Goal: Task Accomplishment & Management: Complete application form

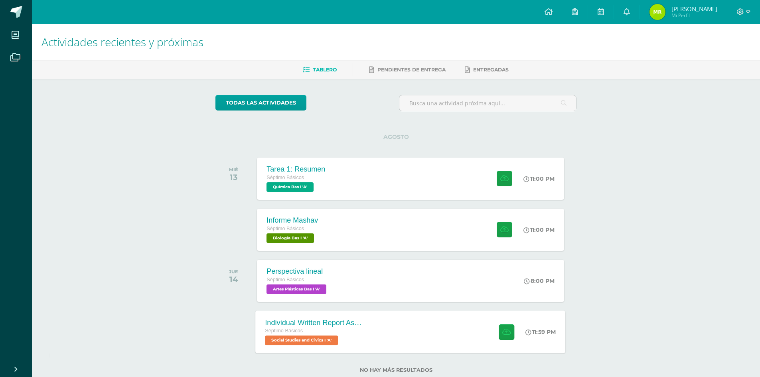
click at [495, 336] on span at bounding box center [504, 332] width 20 height 16
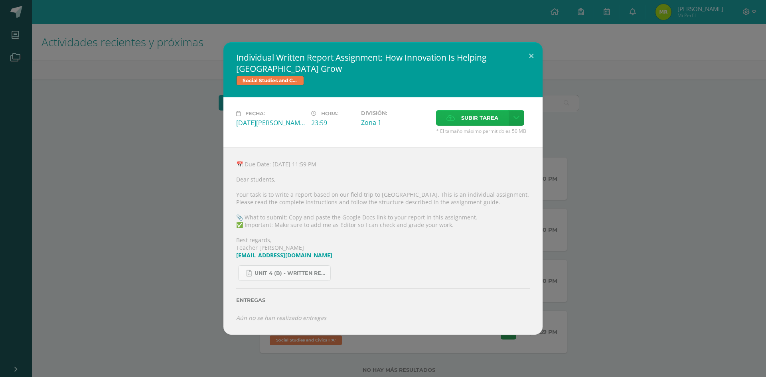
click at [445, 118] on label "Subir tarea" at bounding box center [472, 118] width 73 height 16
click at [0, 0] on input "Subir tarea" at bounding box center [0, 0] width 0 height 0
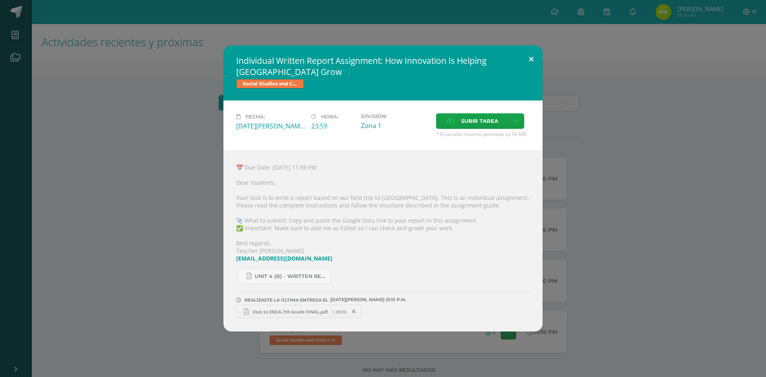
click at [541, 62] on button at bounding box center [531, 58] width 23 height 27
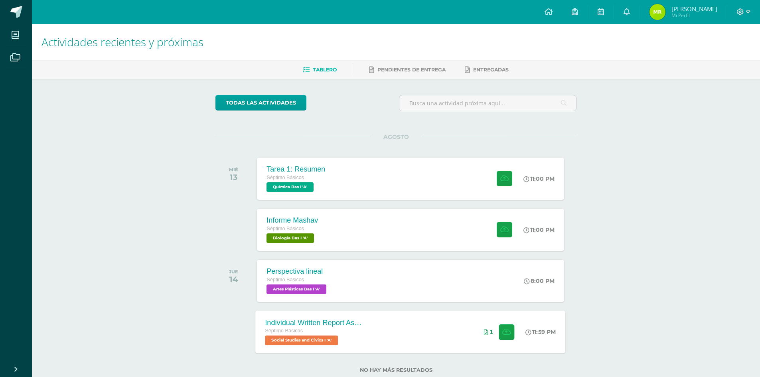
click at [395, 329] on div "Individual Written Report Assignment: How Innovation Is Helping [GEOGRAPHIC_DAT…" at bounding box center [411, 331] width 310 height 43
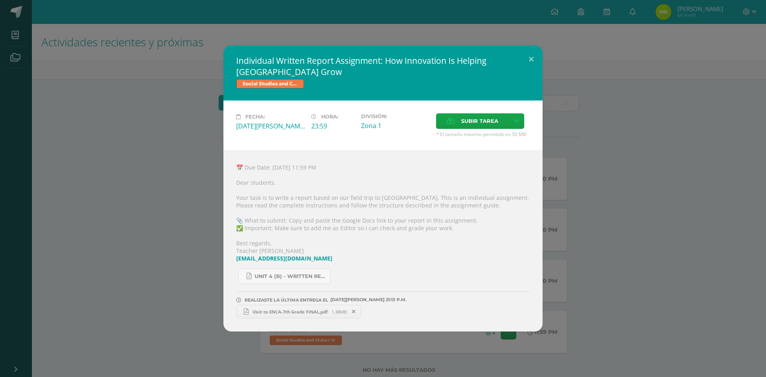
click at [510, 72] on h2 "Individual Written Report Assignment: How Innovation Is Helping [GEOGRAPHIC_DAT…" at bounding box center [382, 66] width 293 height 22
click at [538, 57] on button at bounding box center [531, 58] width 23 height 27
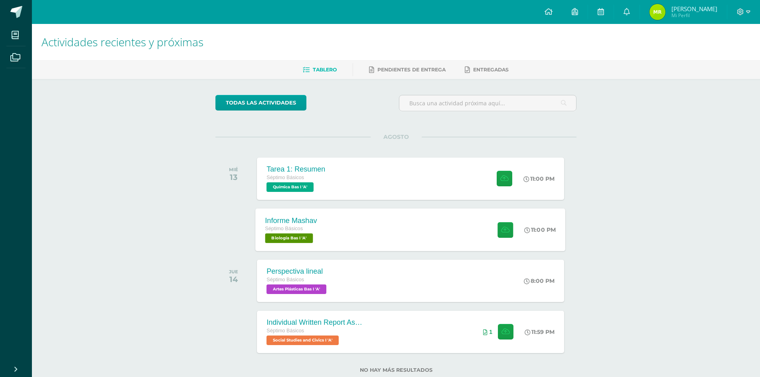
click at [387, 228] on div "Informe Mashav Séptimo Básicos Biología Bas I 'A' 11:00 PM Informe Mashav Biolo…" at bounding box center [411, 229] width 310 height 43
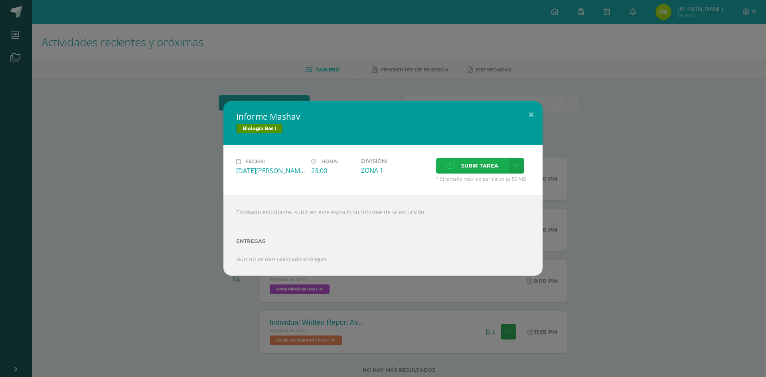
click at [484, 161] on span "Subir tarea" at bounding box center [479, 165] width 37 height 15
click at [0, 0] on input "Subir tarea" at bounding box center [0, 0] width 0 height 0
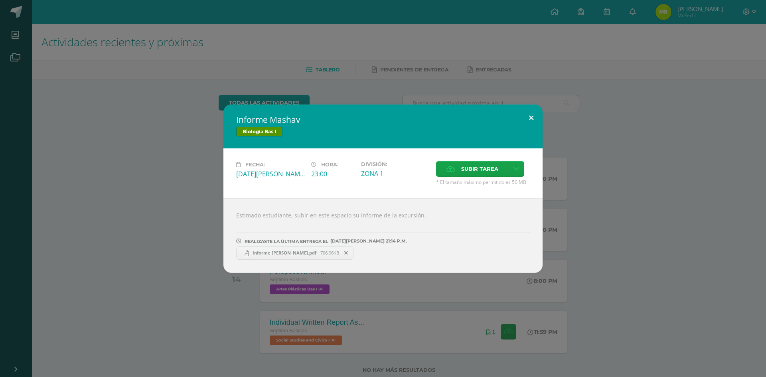
click at [534, 119] on button at bounding box center [531, 117] width 23 height 27
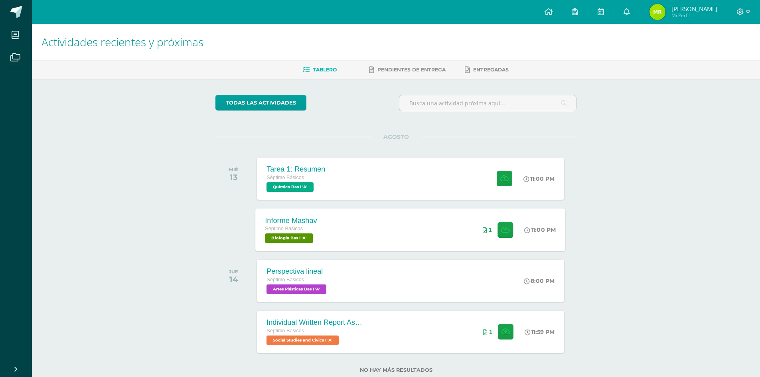
click at [394, 222] on div "Informe Mashav Séptimo Básicos Biología Bas I 'A' 11:00 PM 1 Informe Mashav Bio…" at bounding box center [411, 229] width 310 height 43
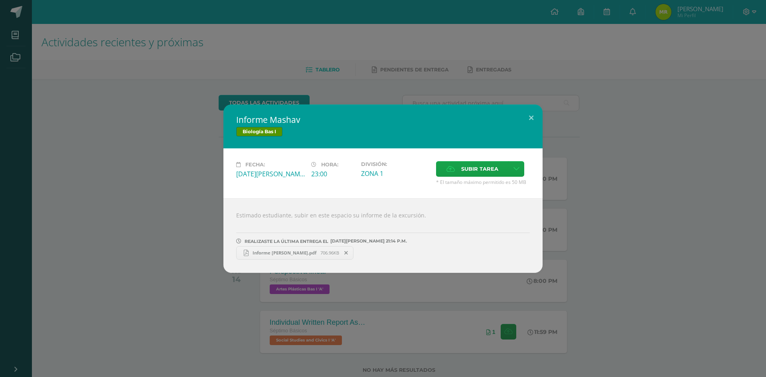
click at [308, 248] on link "Informe [PERSON_NAME].pdf 706.96KB" at bounding box center [294, 253] width 117 height 14
click at [534, 119] on button at bounding box center [531, 117] width 23 height 27
